Goal: Information Seeking & Learning: Learn about a topic

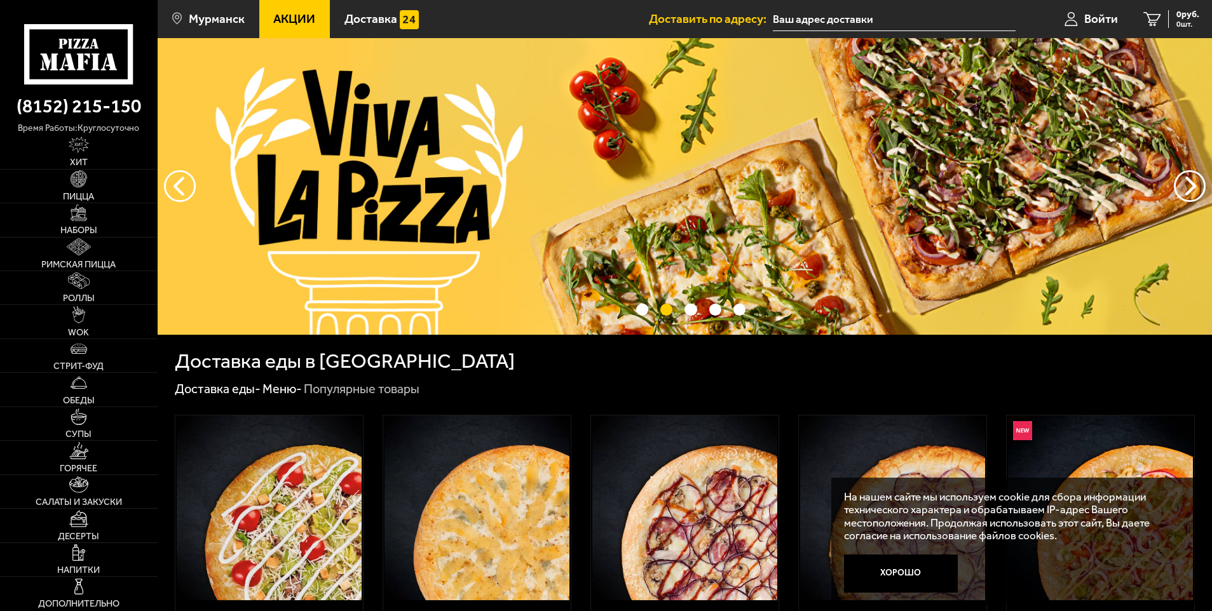
click at [316, 18] on link "Акции" at bounding box center [294, 19] width 71 height 38
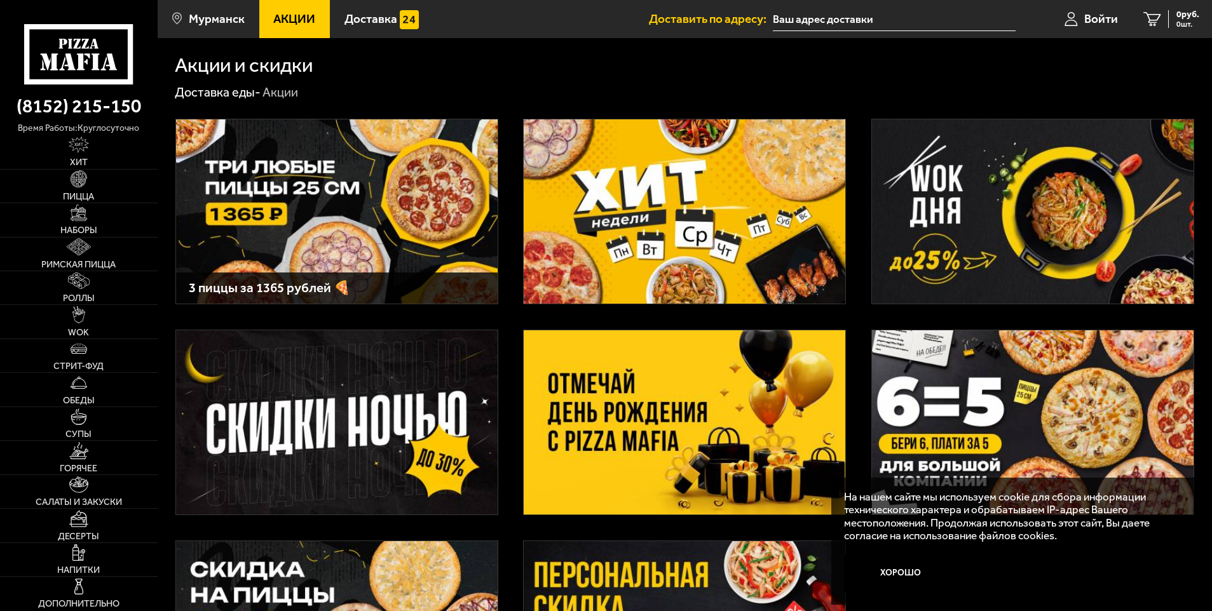
click at [684, 360] on img at bounding box center [683, 422] width 321 height 184
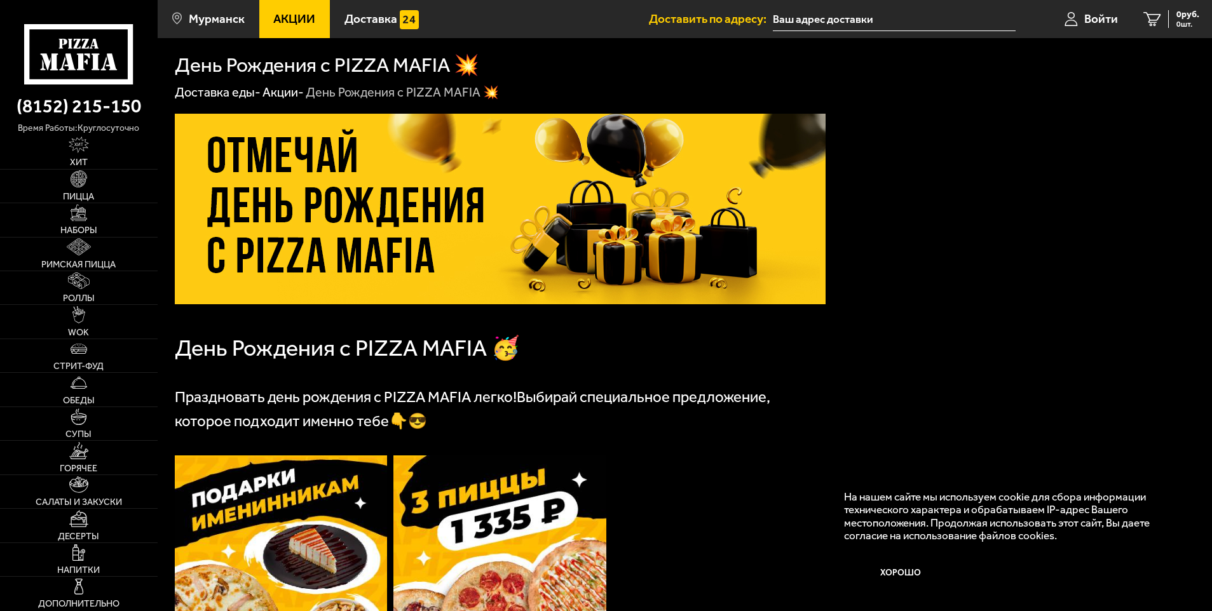
click at [316, 485] on img at bounding box center [281, 596] width 213 height 281
